Goal: Task Accomplishment & Management: Manage account settings

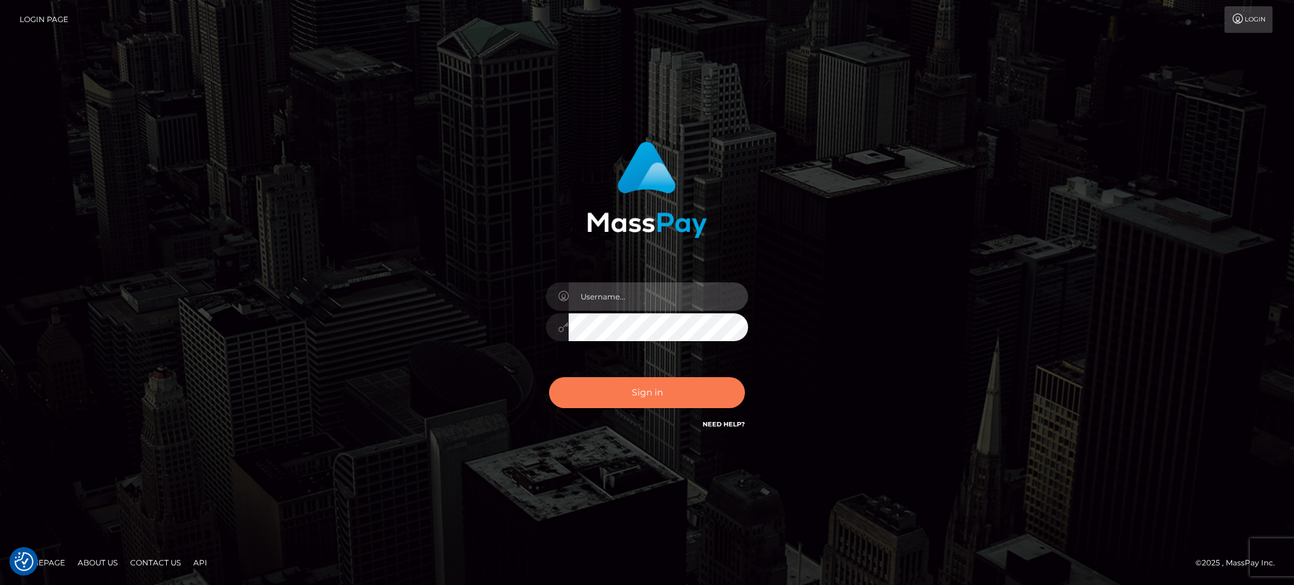
type input "Arjhon.megabonanza"
click at [609, 397] on button "Sign in" at bounding box center [647, 392] width 196 height 31
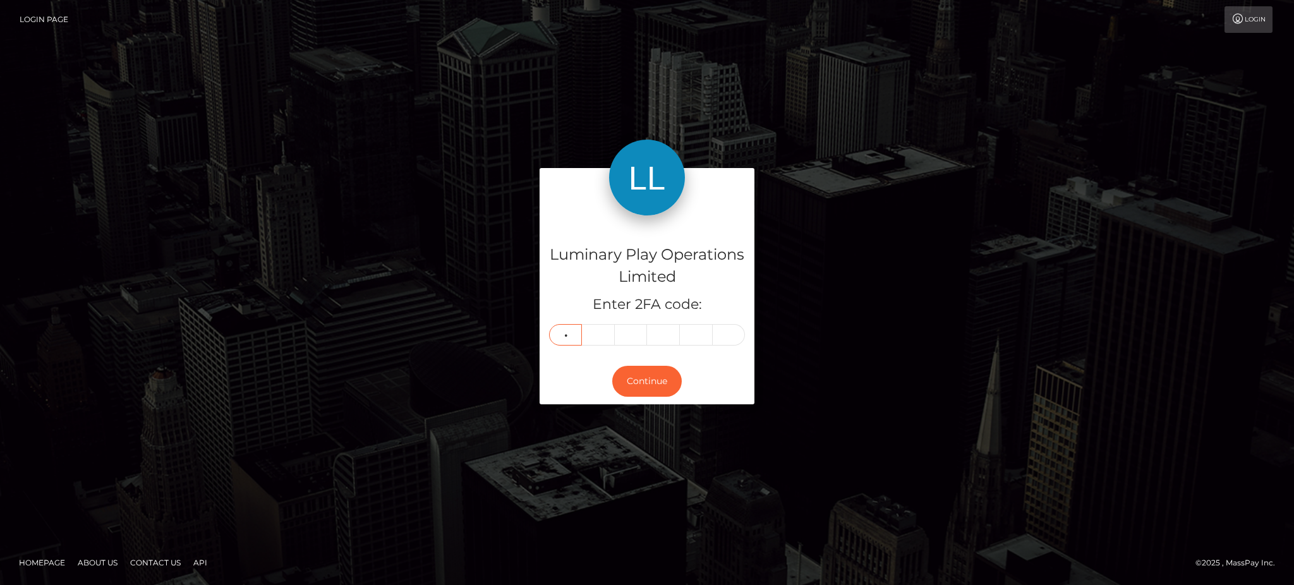
type input "0"
type input "8"
type input "2"
type input "5"
type input "7"
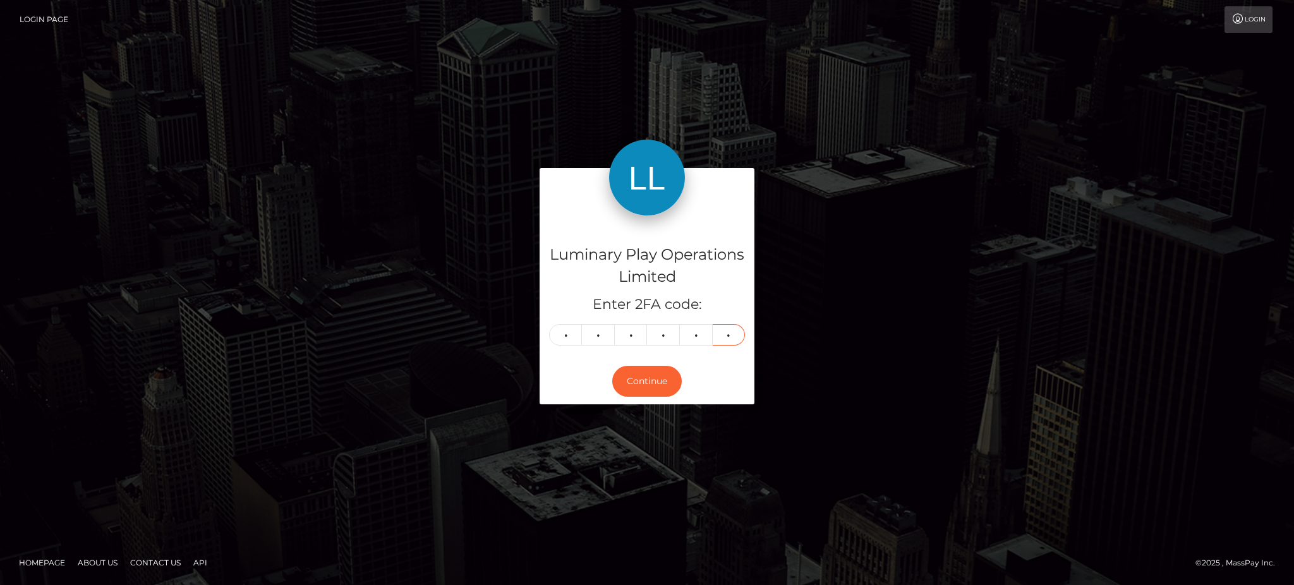
type input "7"
click at [659, 400] on div "Continue" at bounding box center [647, 381] width 215 height 46
click at [654, 382] on button "Continue" at bounding box center [647, 381] width 70 height 31
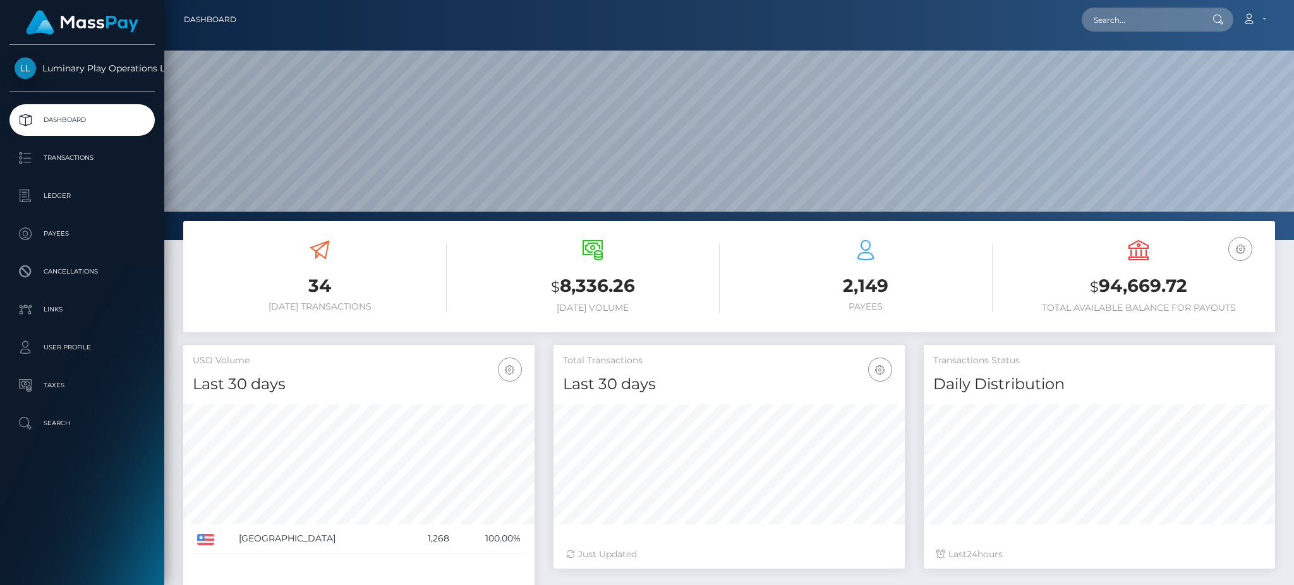
scroll to position [224, 351]
drag, startPoint x: 1189, startPoint y: 290, endPoint x: 1100, endPoint y: 293, distance: 89.2
click at [1100, 293] on h3 "$ 94,669.72" at bounding box center [1139, 287] width 254 height 26
copy h3 "94,669.72"
